Goal: Communication & Community: Answer question/provide support

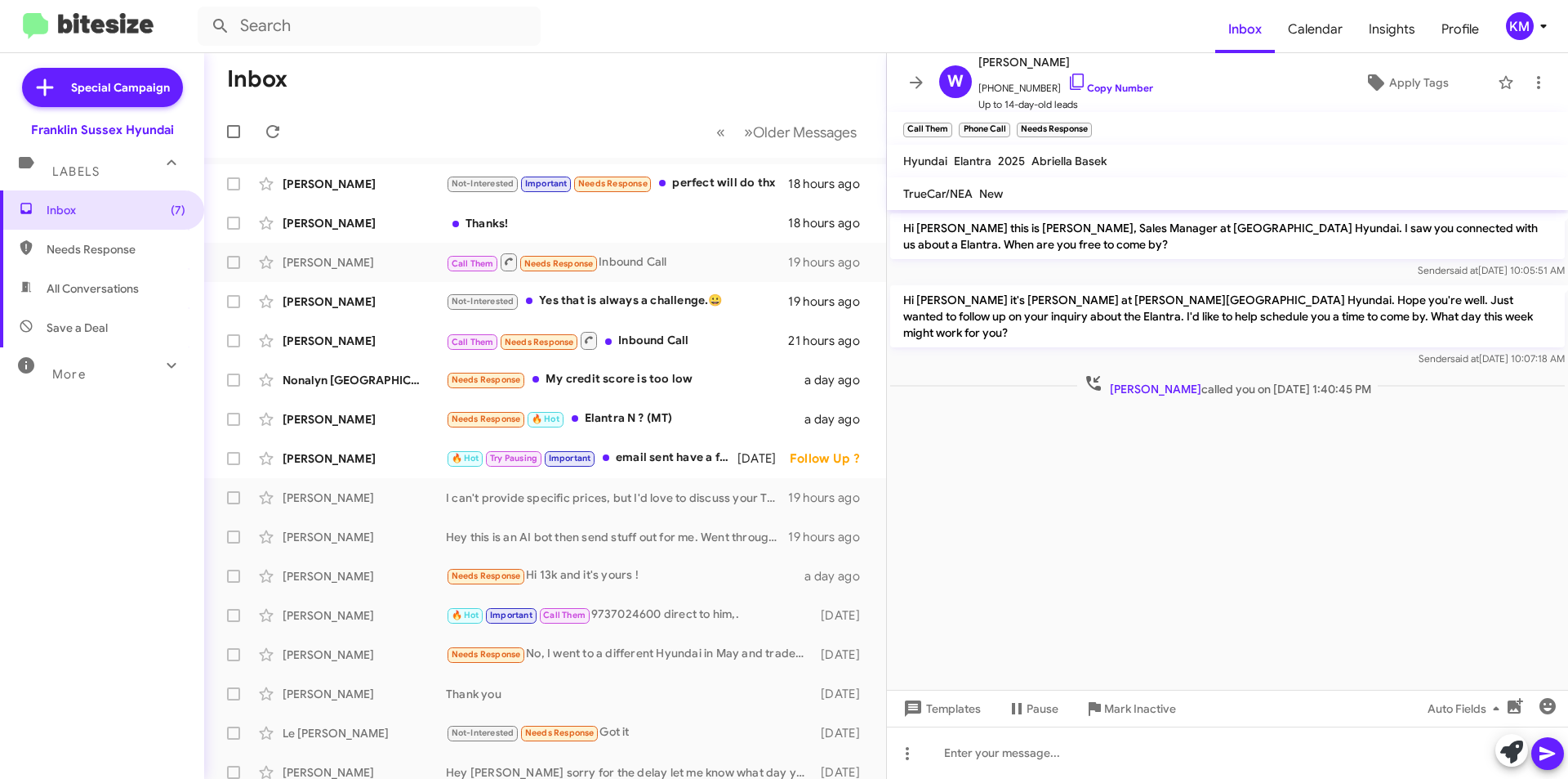
click at [742, 177] on div "Not-Interested Important Needs Response perfect will do thx" at bounding box center [616, 182] width 342 height 19
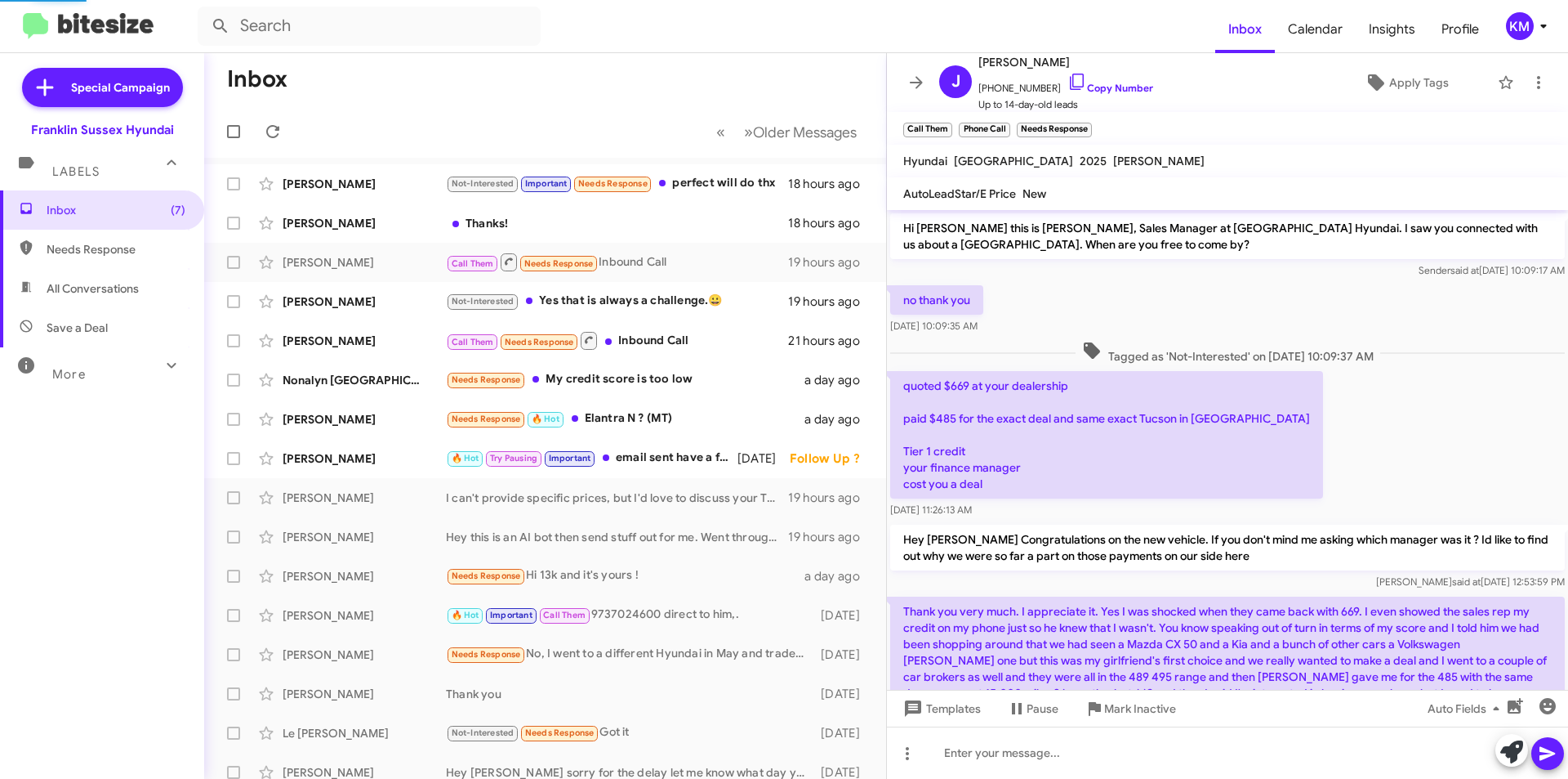
scroll to position [511, 0]
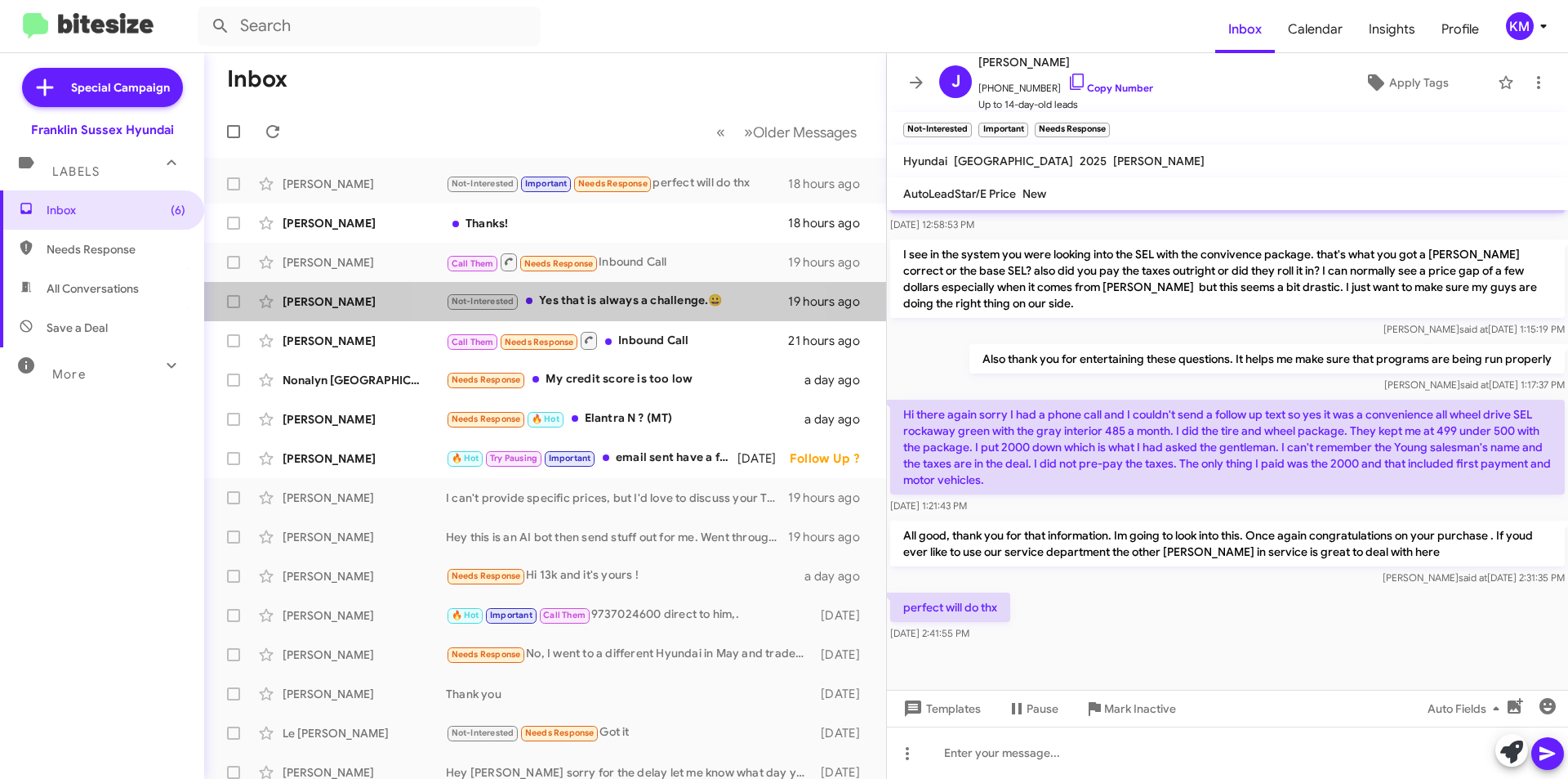
click at [631, 303] on div "Not-Interested Yes that is always a challenge.😀" at bounding box center [616, 300] width 342 height 19
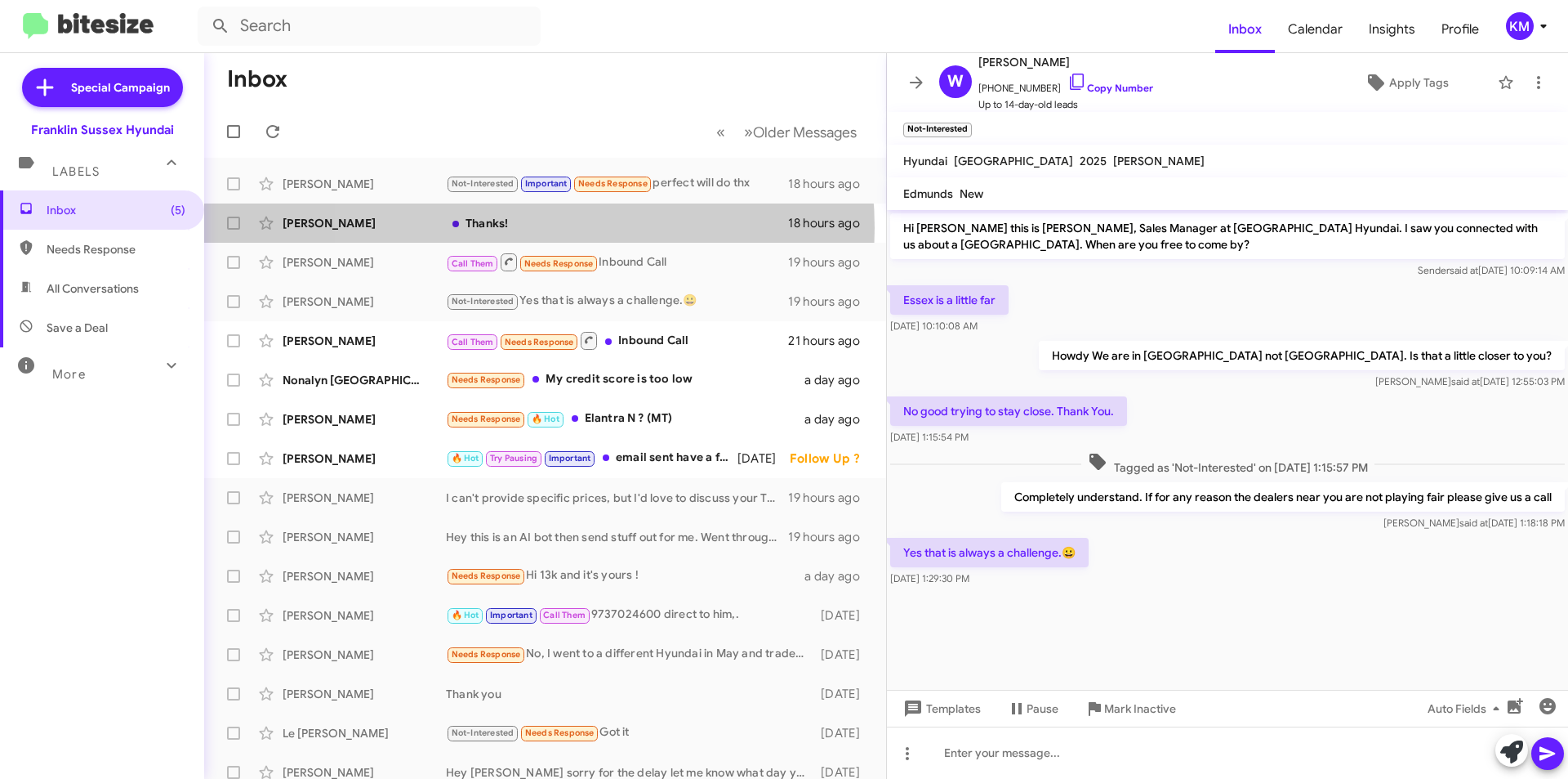
click at [501, 227] on div "Thanks!" at bounding box center [616, 222] width 342 height 17
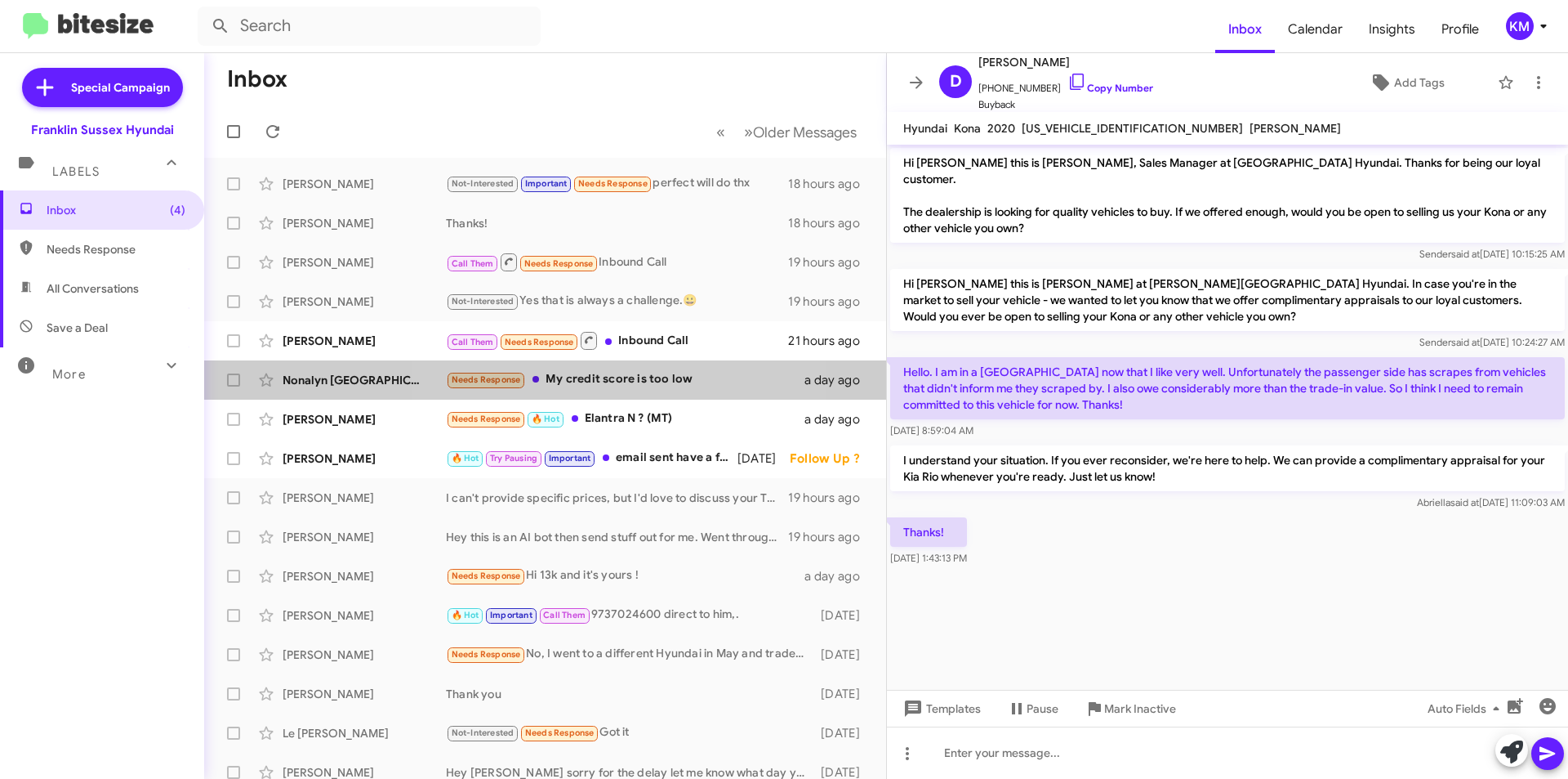
click at [577, 377] on div "Needs Response My credit score is too low" at bounding box center [625, 379] width 359 height 19
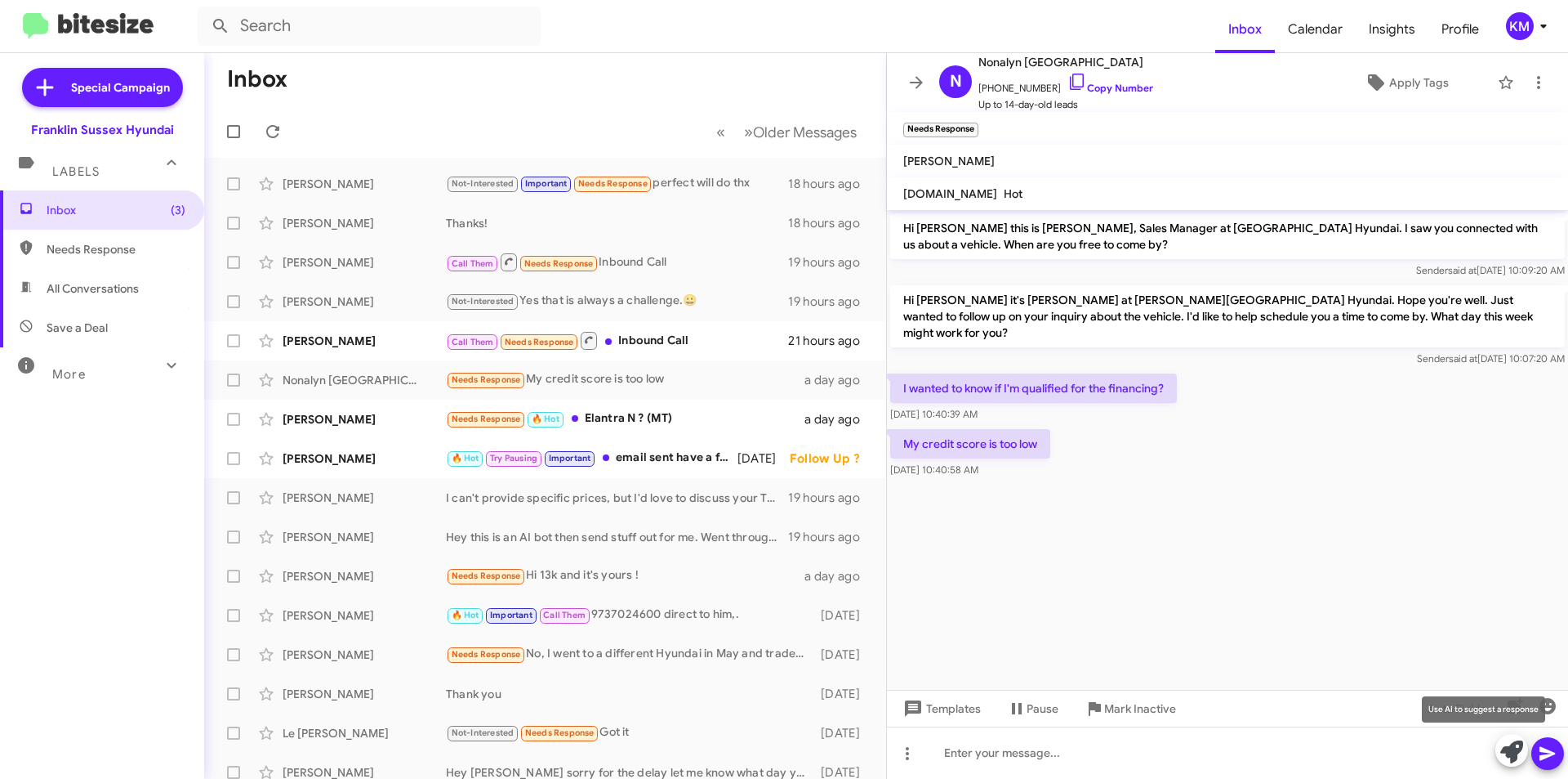
click at [1513, 749] on icon at bounding box center [1511, 751] width 22 height 22
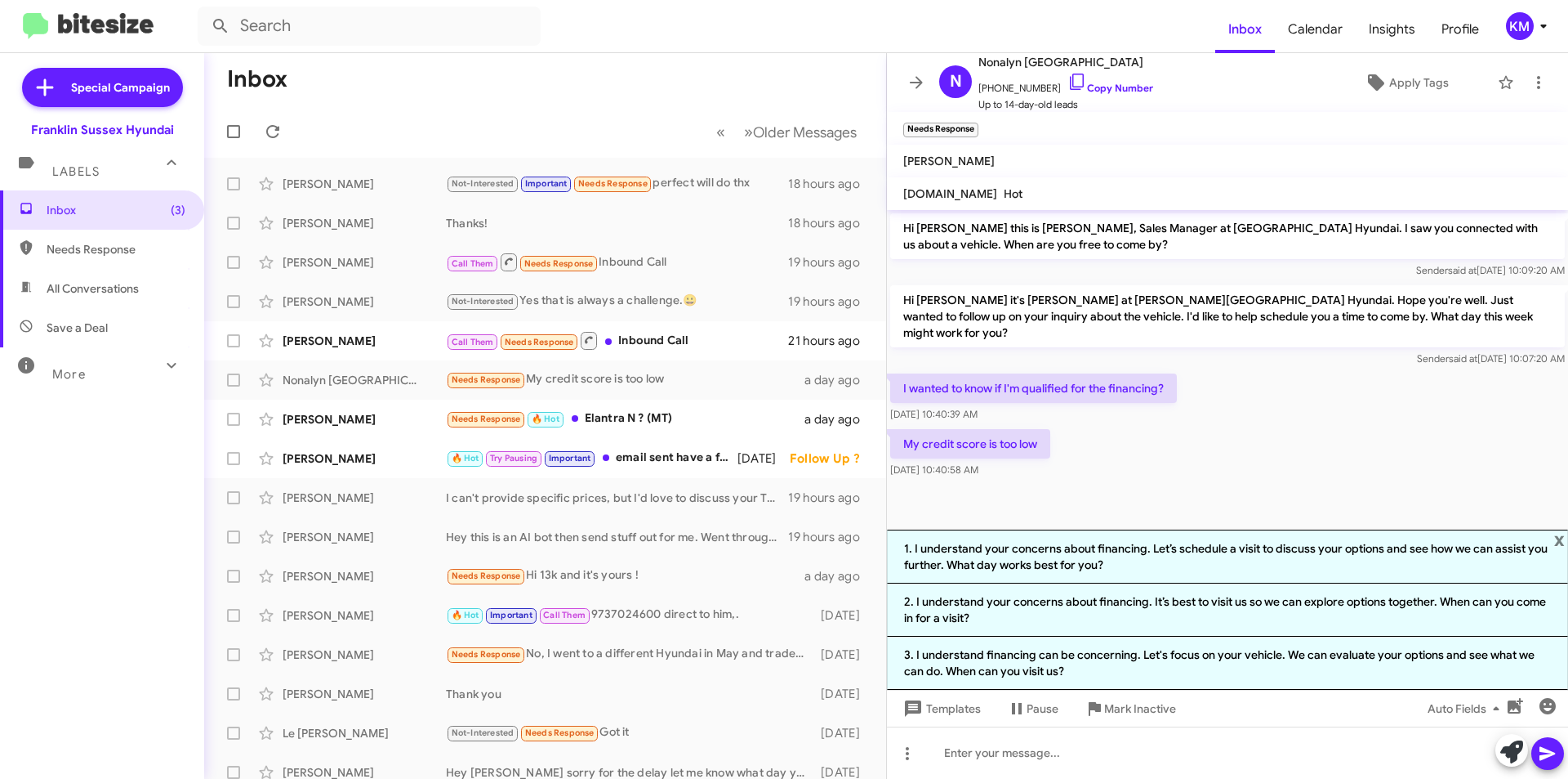
click at [1146, 597] on li "2. I understand your concerns about financing. It’s best to visit us so we can …" at bounding box center [1227, 609] width 681 height 53
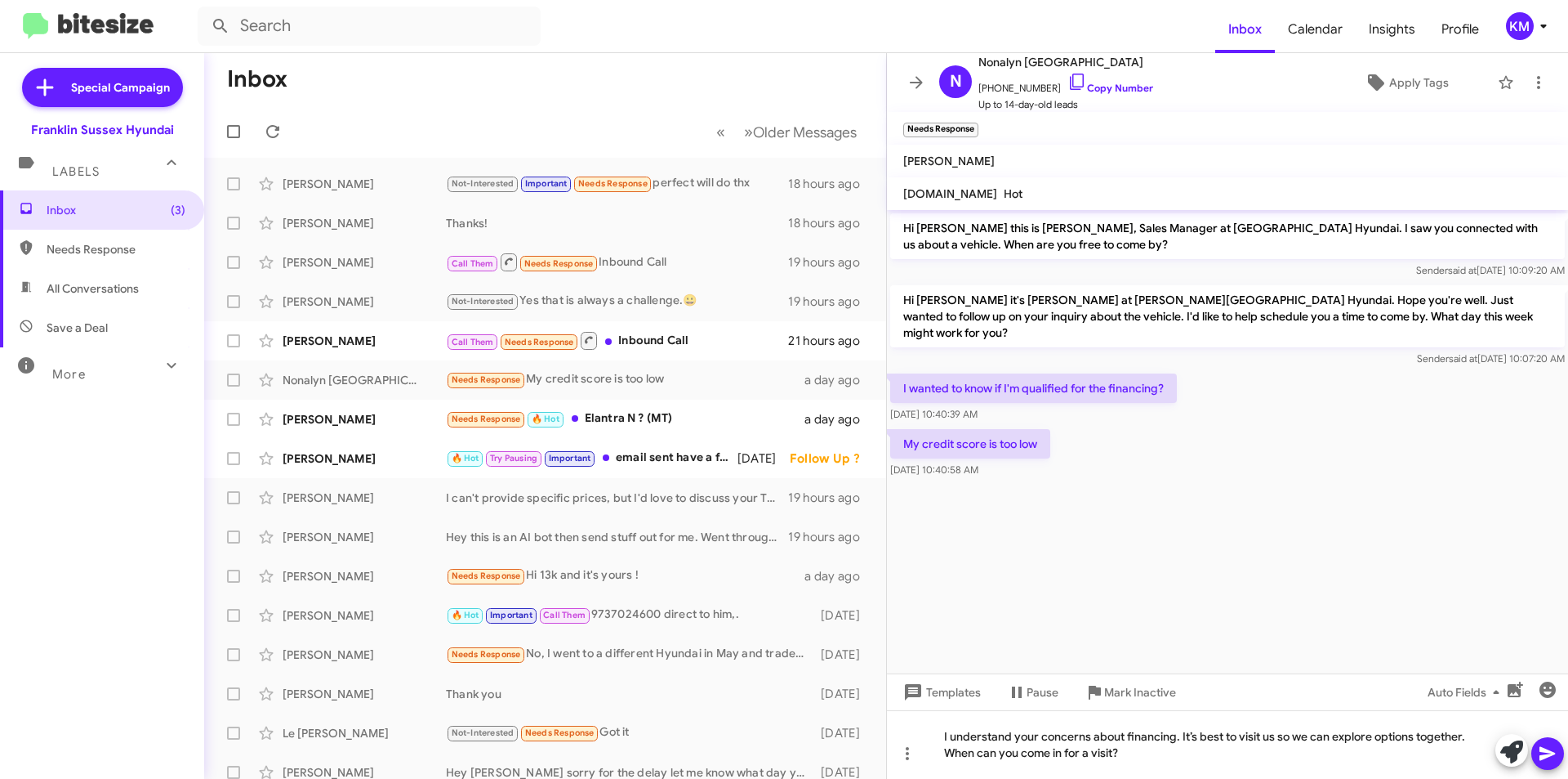
click at [1543, 757] on icon at bounding box center [1547, 754] width 16 height 14
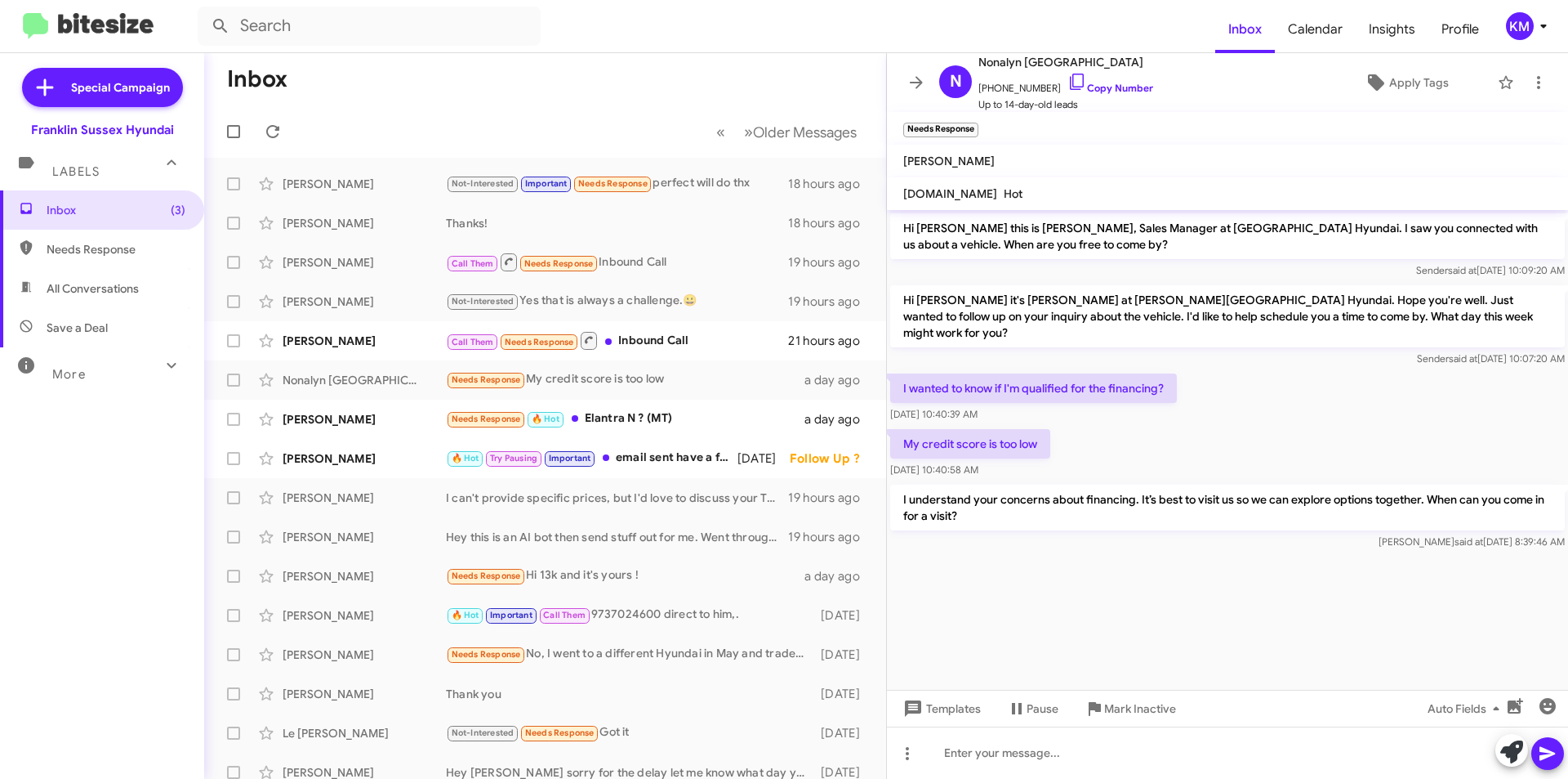
click at [654, 459] on div "🔥 Hot Try Pausing Important email sent have a few pictures of the tucson plus t…" at bounding box center [591, 457] width 291 height 19
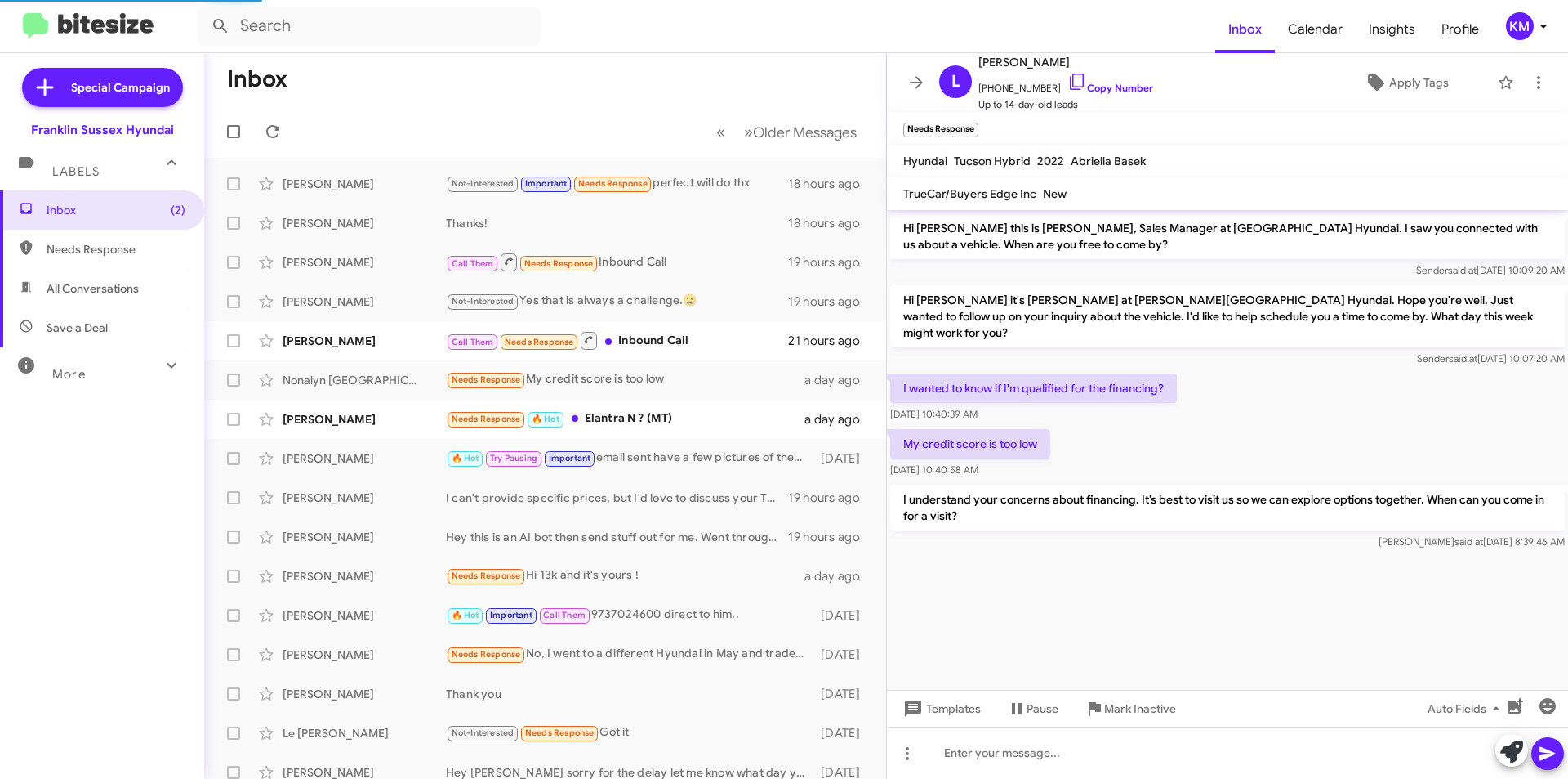
scroll to position [291, 0]
